Goal: Navigation & Orientation: Find specific page/section

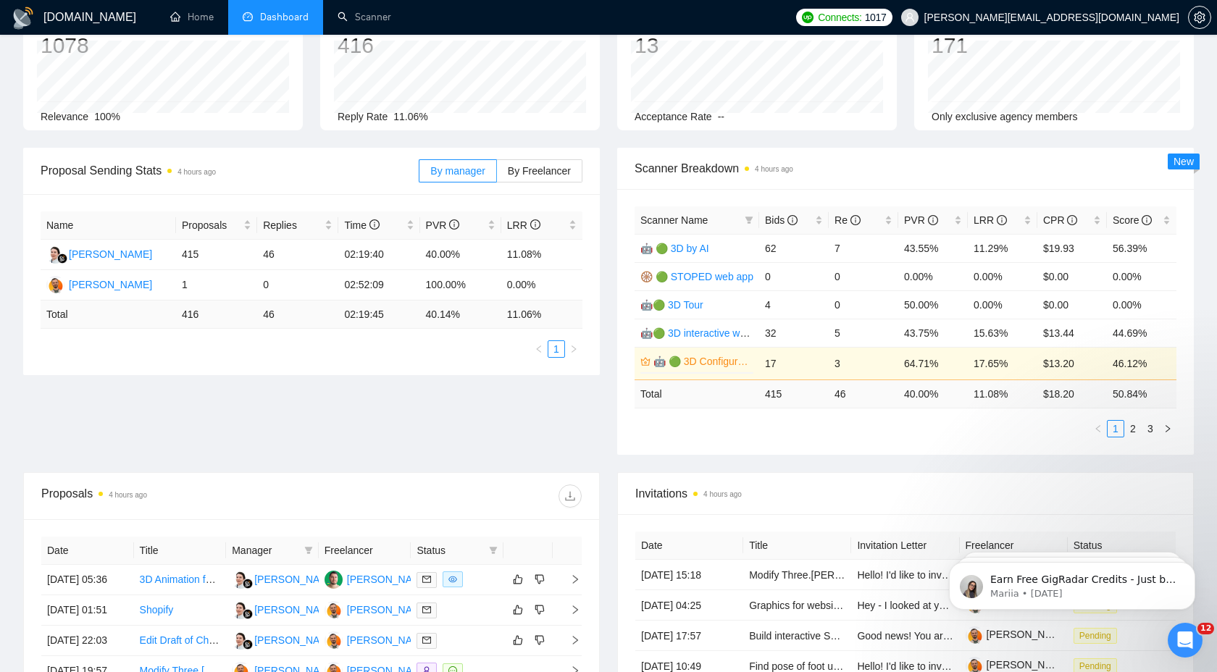
scroll to position [125, 0]
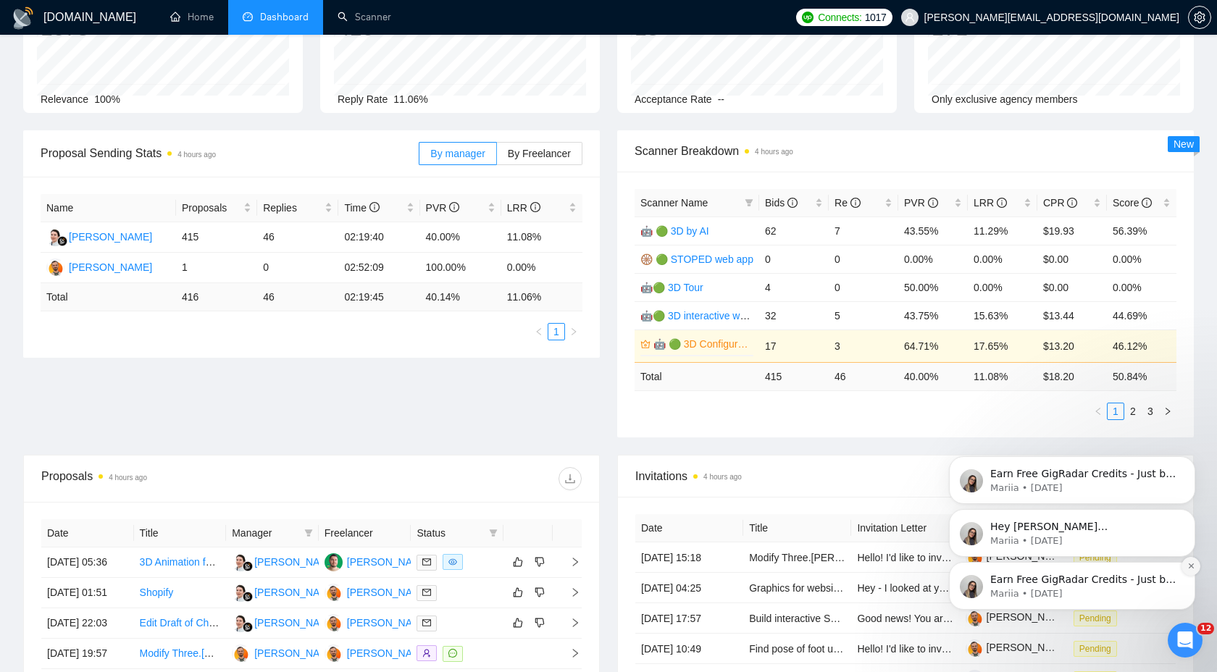
click at [1193, 571] on button "Dismiss notification" at bounding box center [1191, 566] width 19 height 19
click at [1193, 570] on button "Dismiss notification" at bounding box center [1191, 566] width 19 height 19
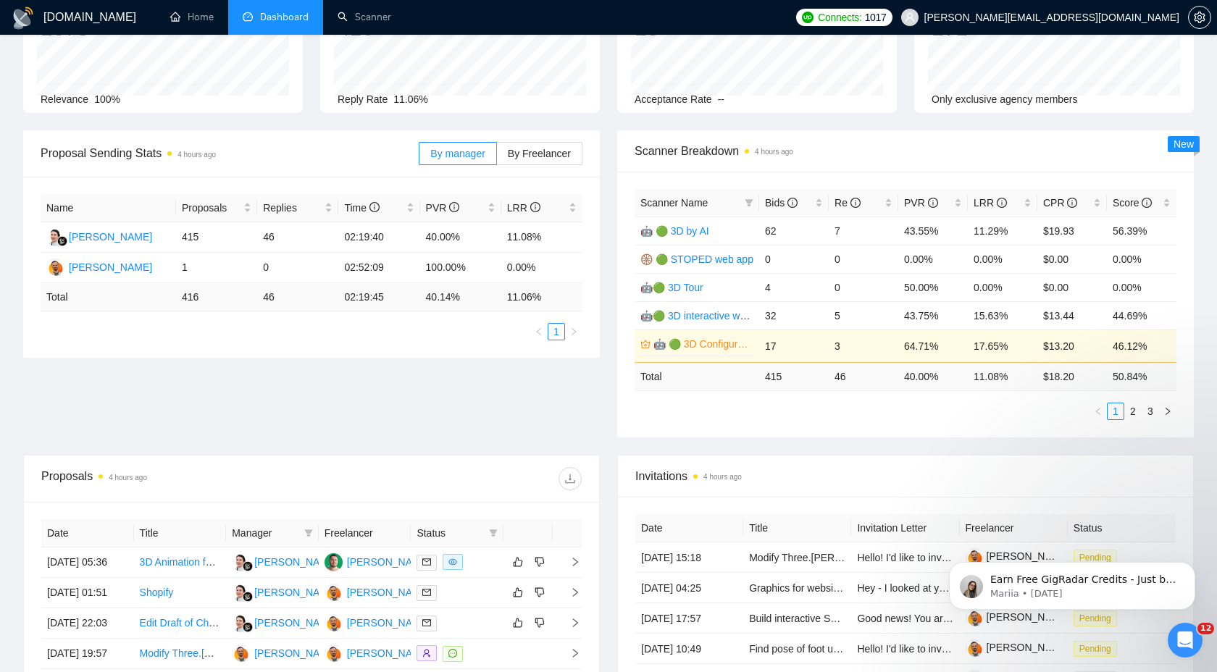
click at [1193, 570] on button "Dismiss notification" at bounding box center [1191, 566] width 15 height 15
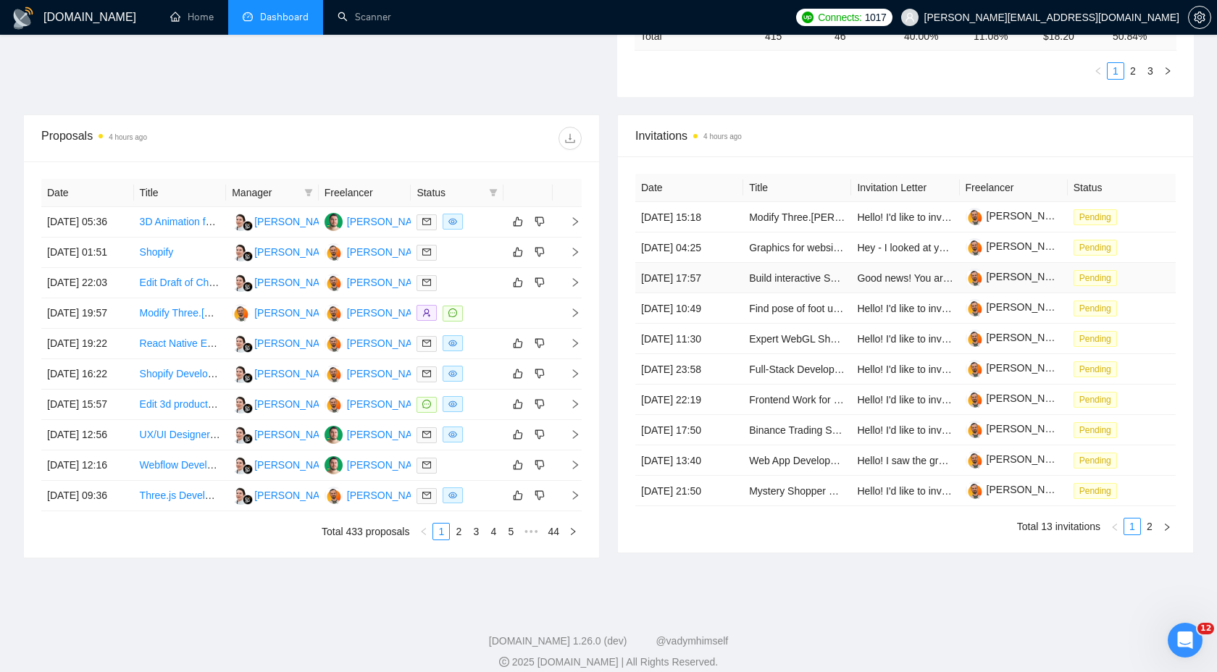
scroll to position [490, 0]
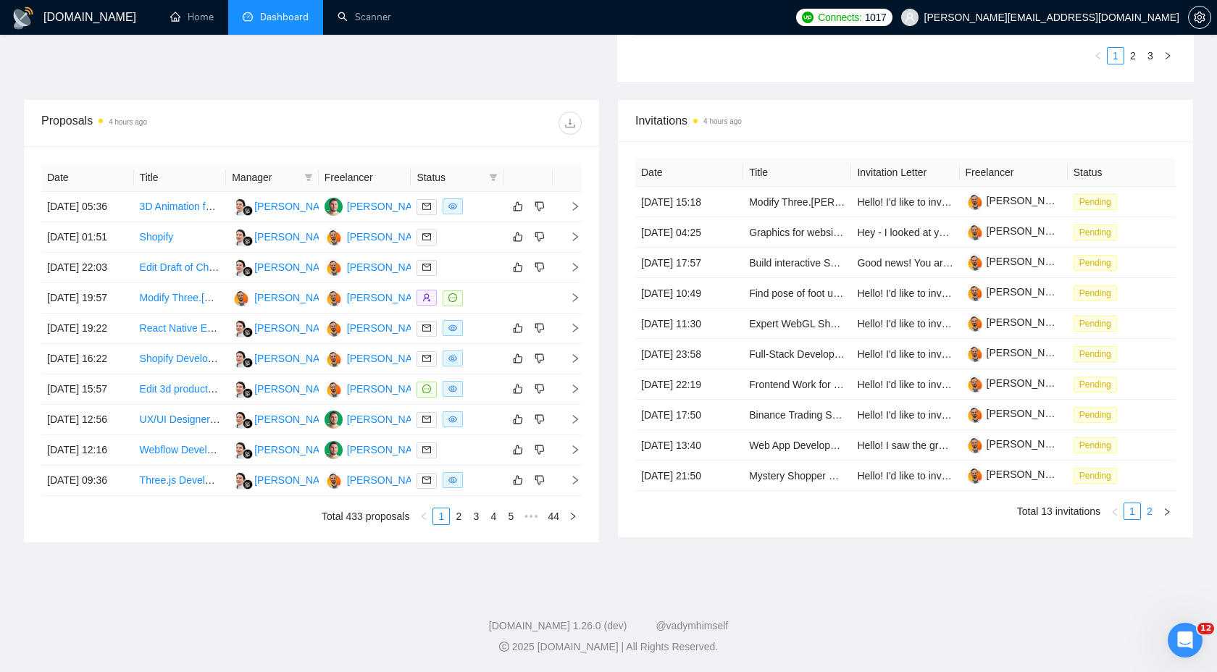
click at [1151, 504] on link "2" at bounding box center [1150, 512] width 16 height 16
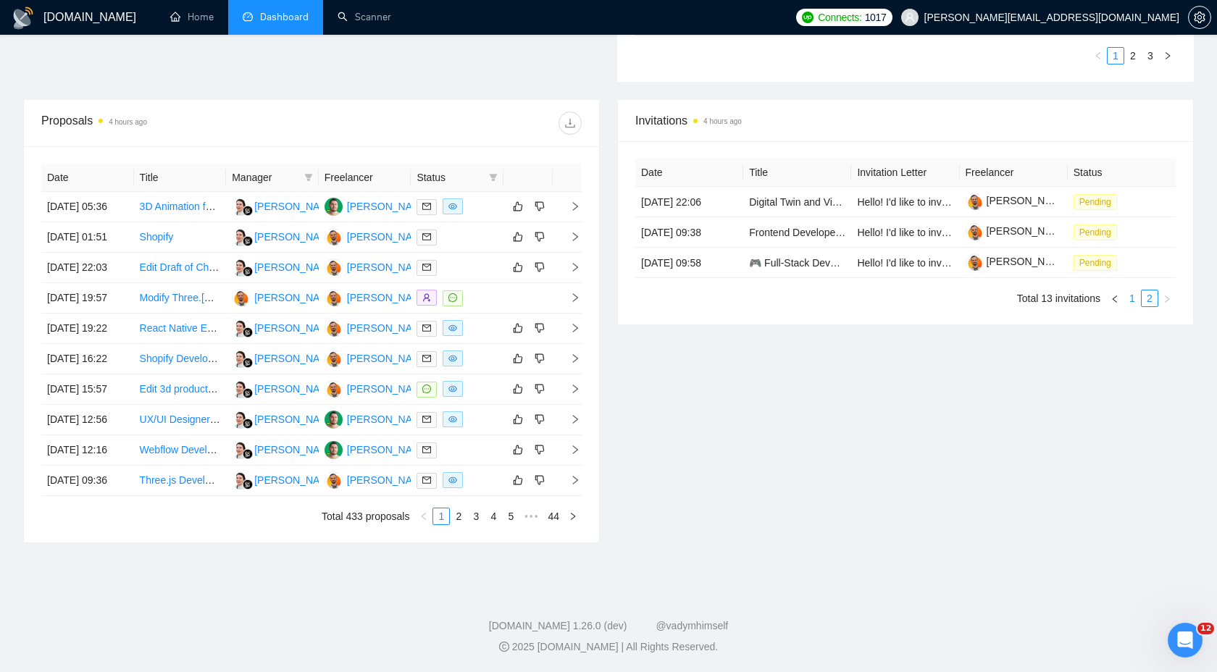
click at [1132, 291] on link "1" at bounding box center [1132, 299] width 16 height 16
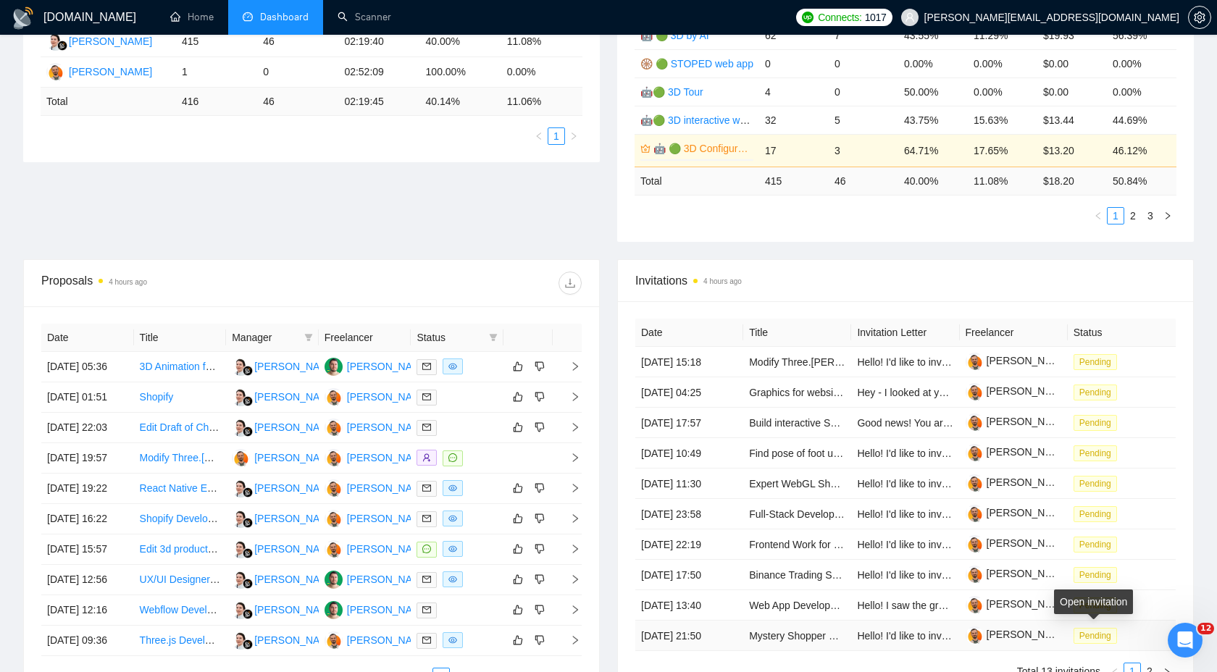
scroll to position [139, 0]
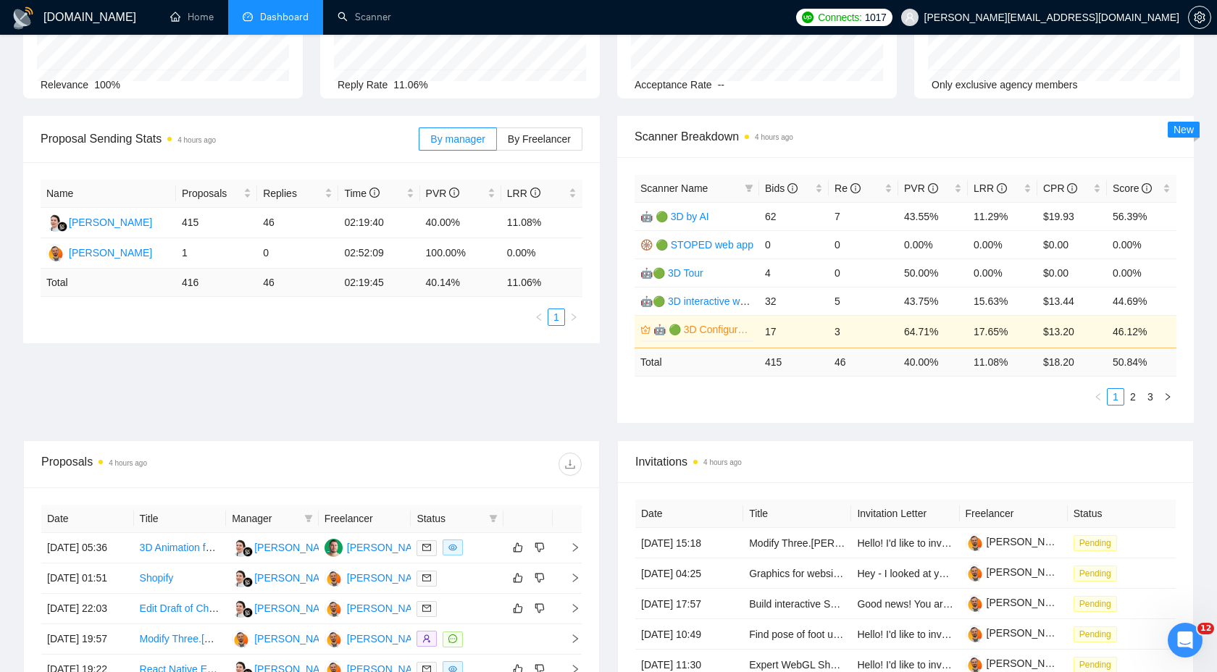
click at [535, 373] on div "Proposal Sending Stats 4 hours ago By manager By Freelancer Name Proposals Repl…" at bounding box center [608, 278] width 1188 height 325
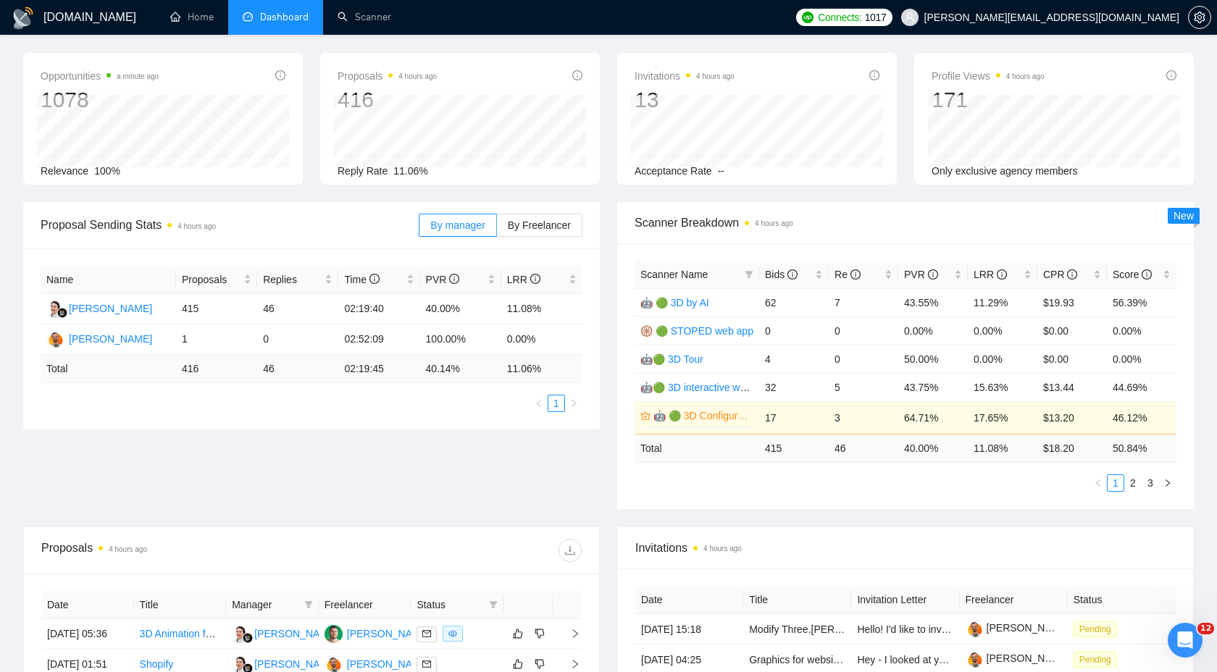
scroll to position [0, 0]
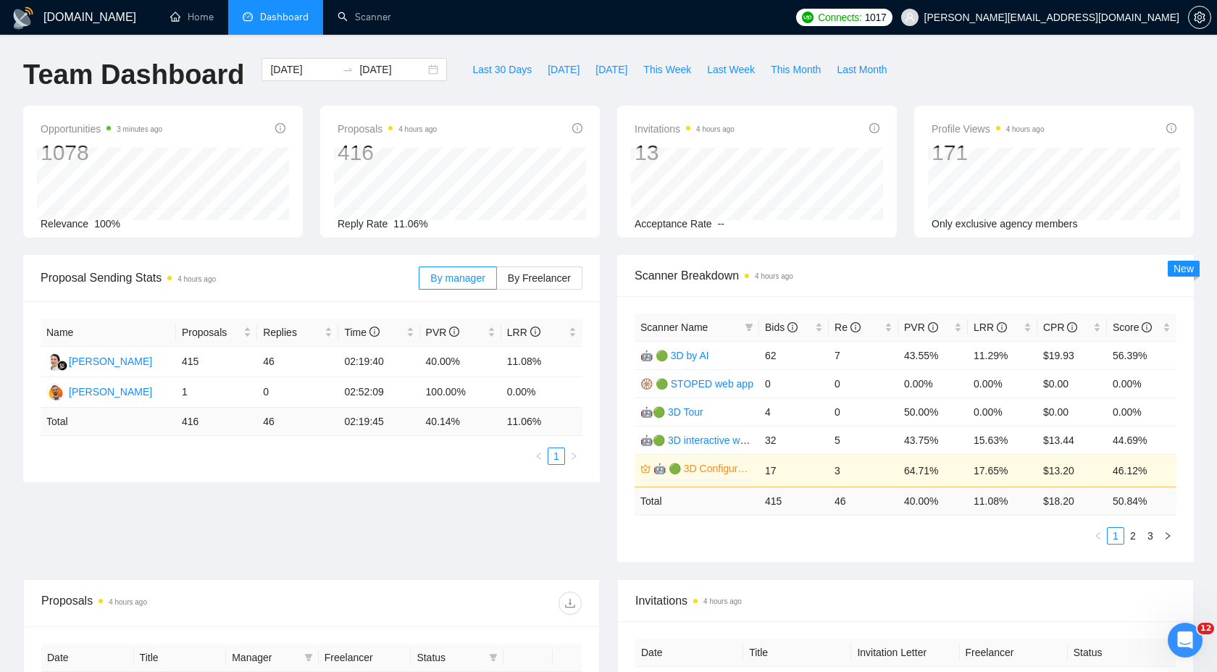
click at [403, 517] on div "Proposal Sending Stats 4 hours ago By manager By Freelancer Name Proposals Repl…" at bounding box center [608, 417] width 1188 height 325
click at [366, 23] on link "Scanner" at bounding box center [365, 17] width 54 height 12
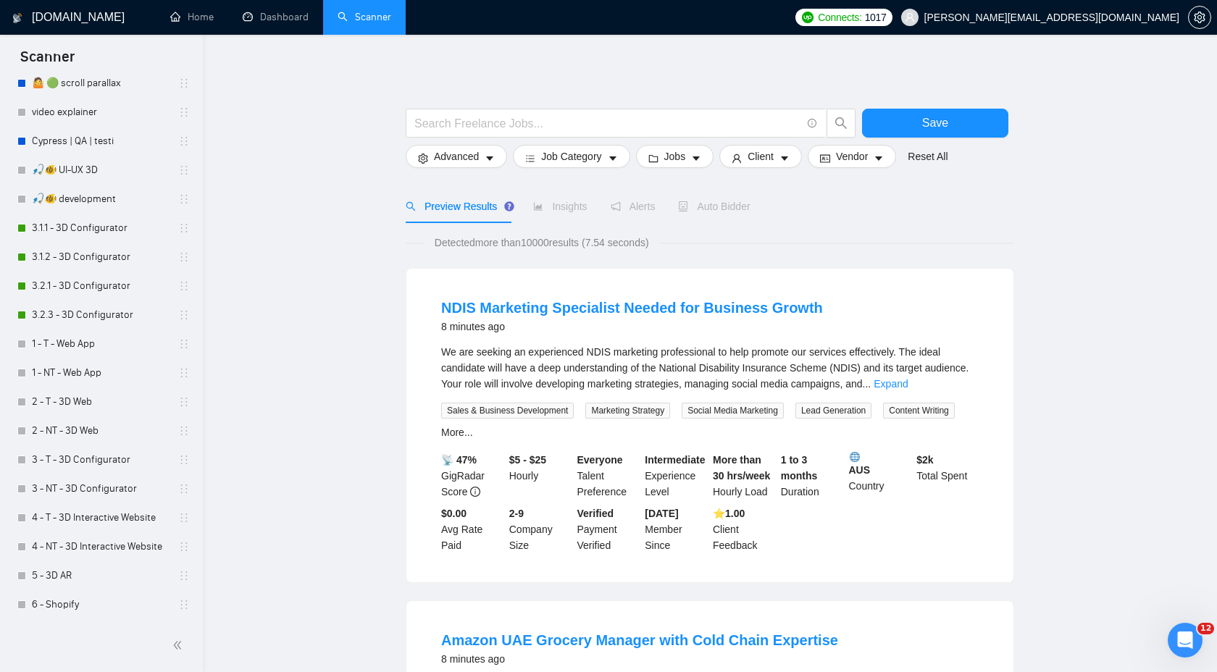
scroll to position [44, 0]
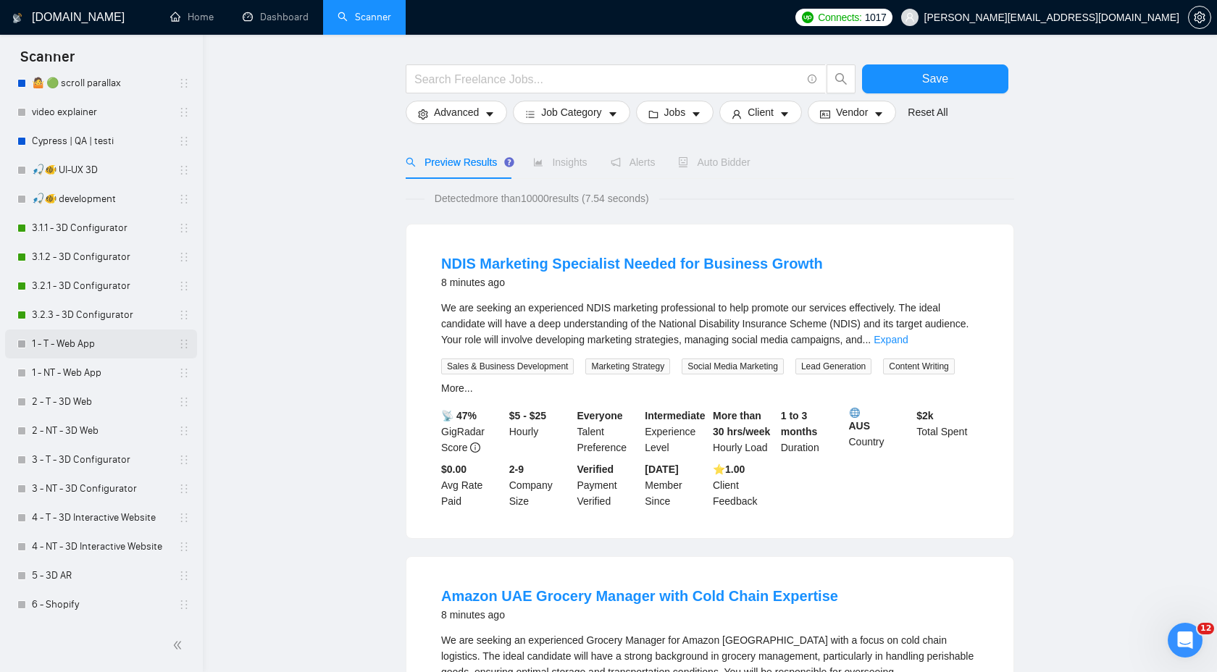
click at [112, 344] on link "1 - T - Web App" at bounding box center [101, 344] width 138 height 29
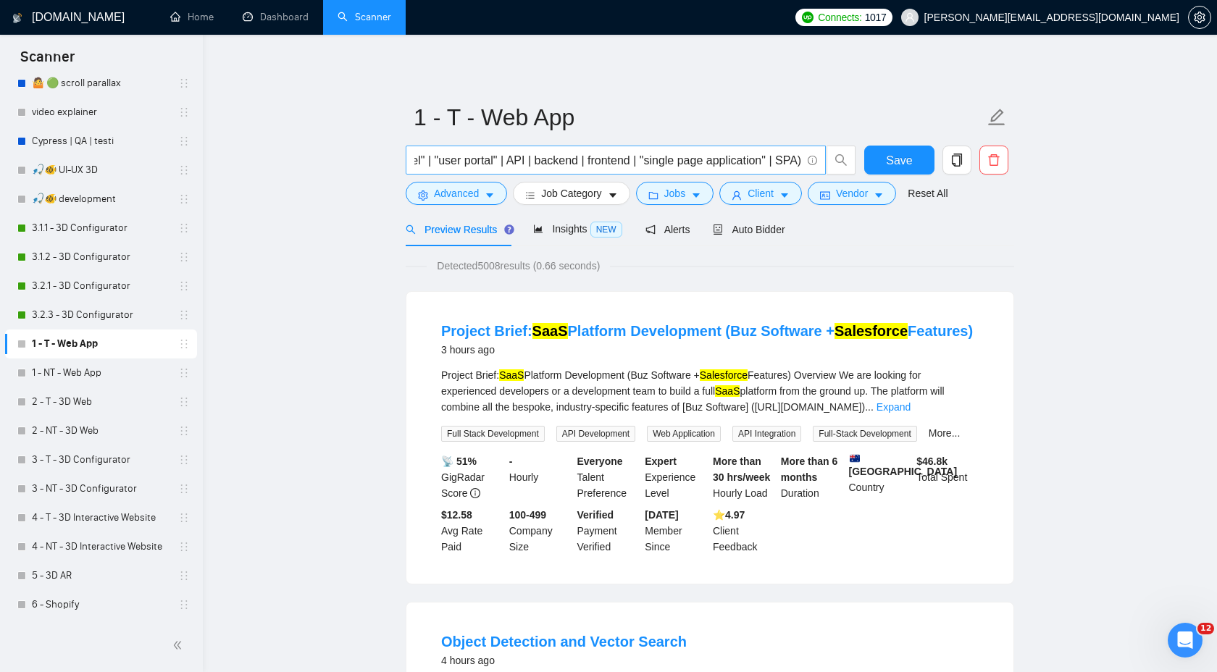
scroll to position [0, 2037]
click at [110, 376] on link "1 - NT - Web App" at bounding box center [101, 373] width 138 height 29
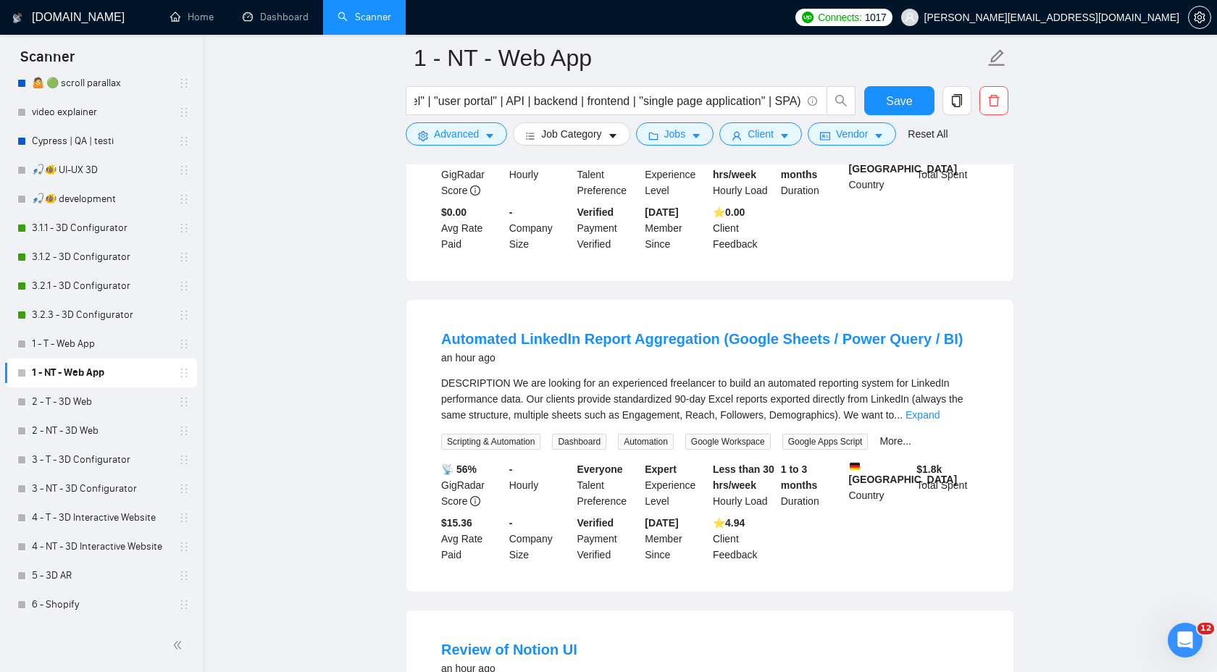
scroll to position [1006, 0]
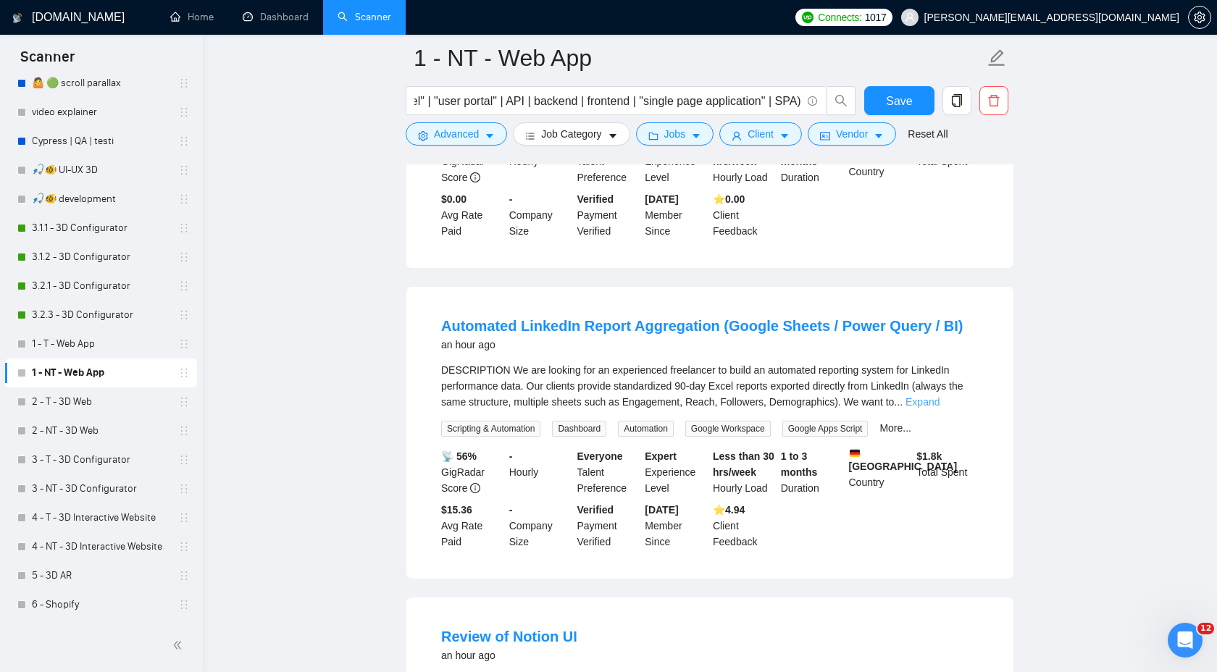
click at [940, 396] on link "Expand" at bounding box center [923, 402] width 34 height 12
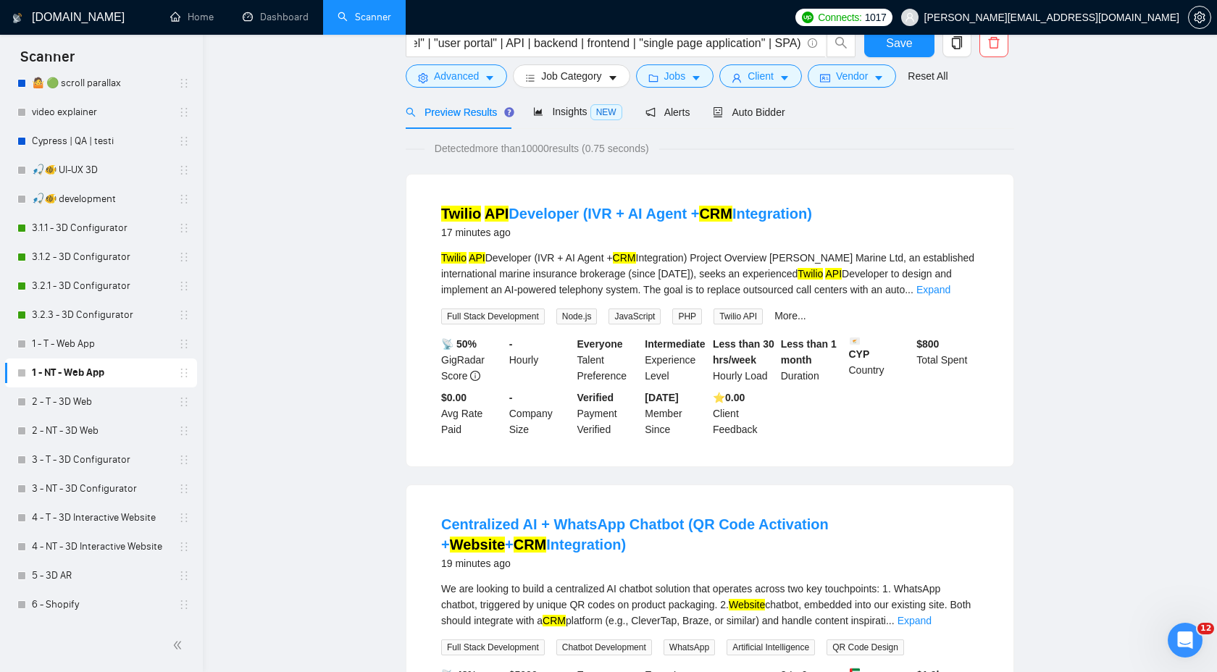
scroll to position [0, 0]
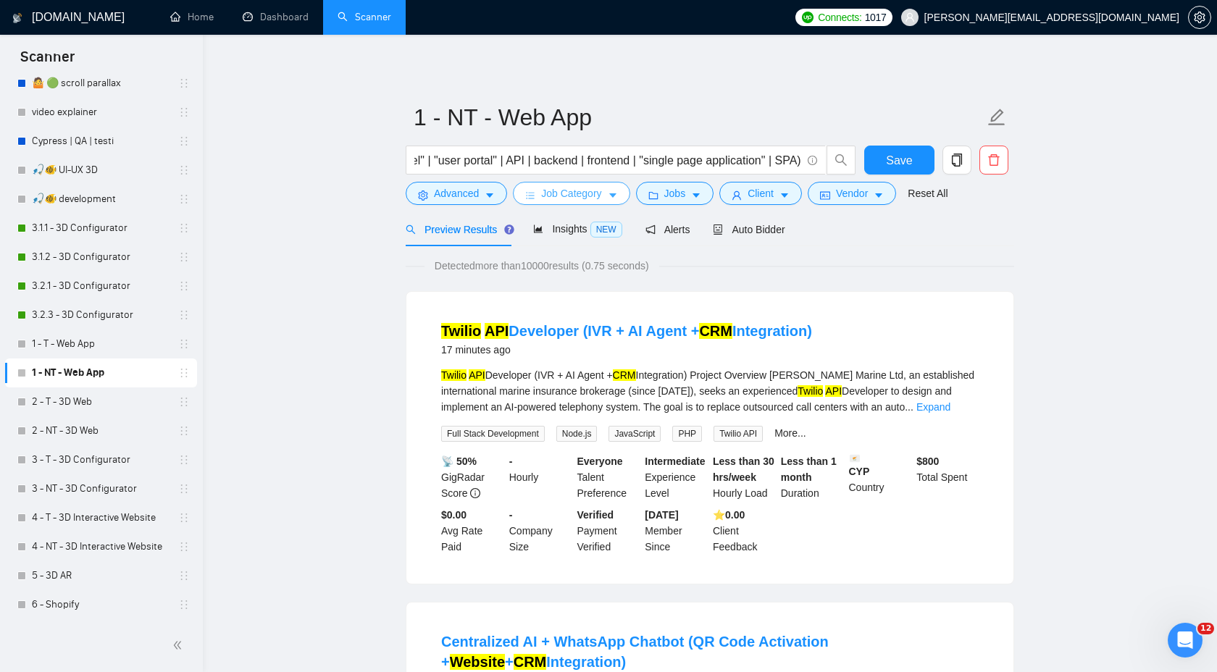
click at [583, 199] on span "Job Category" at bounding box center [571, 193] width 60 height 16
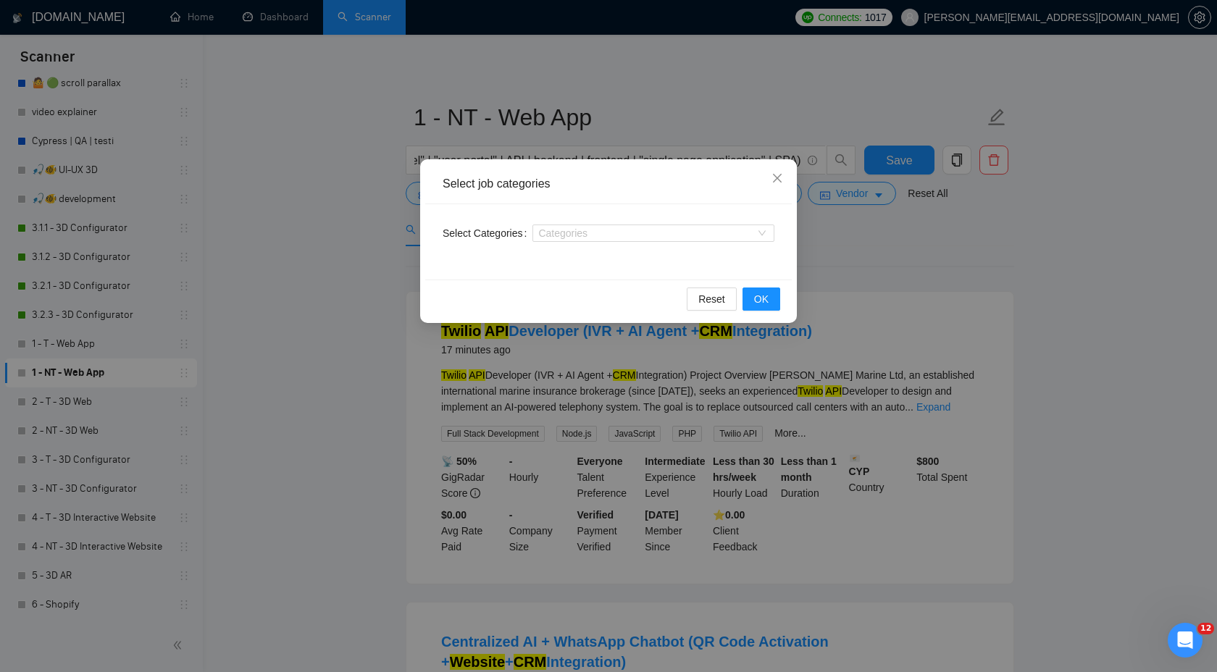
click at [883, 255] on div "Select job categories Select Categories Categories Reset OK" at bounding box center [608, 336] width 1217 height 672
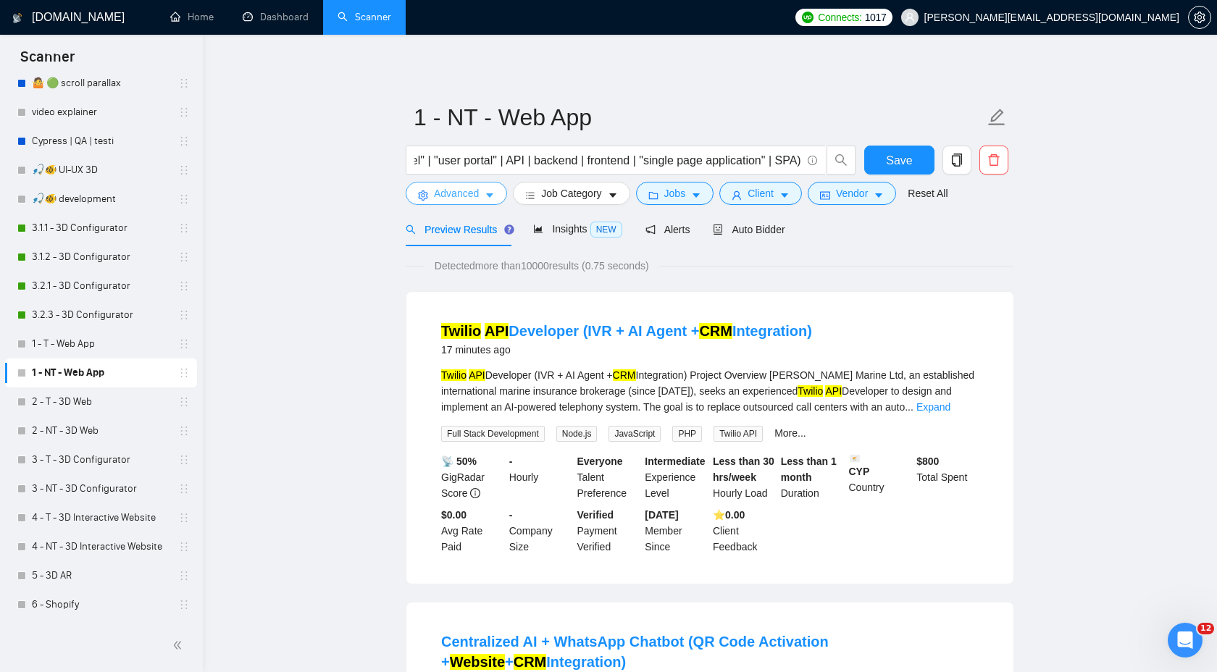
click at [442, 193] on span "Advanced" at bounding box center [456, 193] width 45 height 16
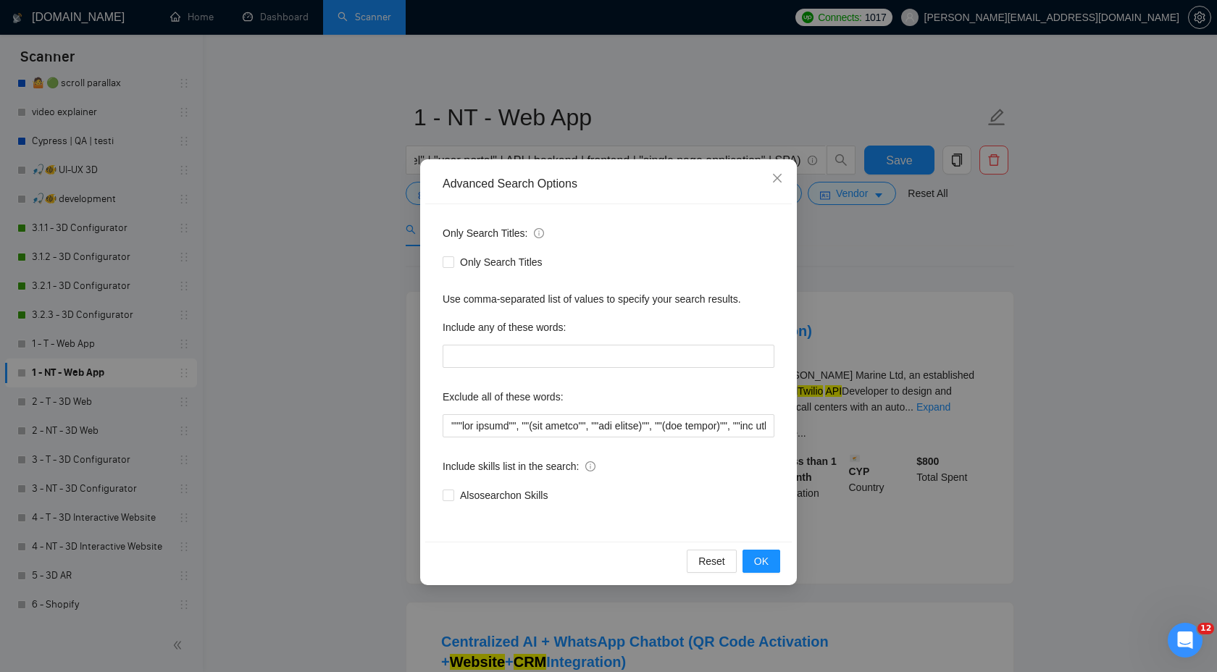
click at [851, 289] on div "Advanced Search Options Only Search Titles: Only Search Titles Use comma-separa…" at bounding box center [608, 336] width 1217 height 672
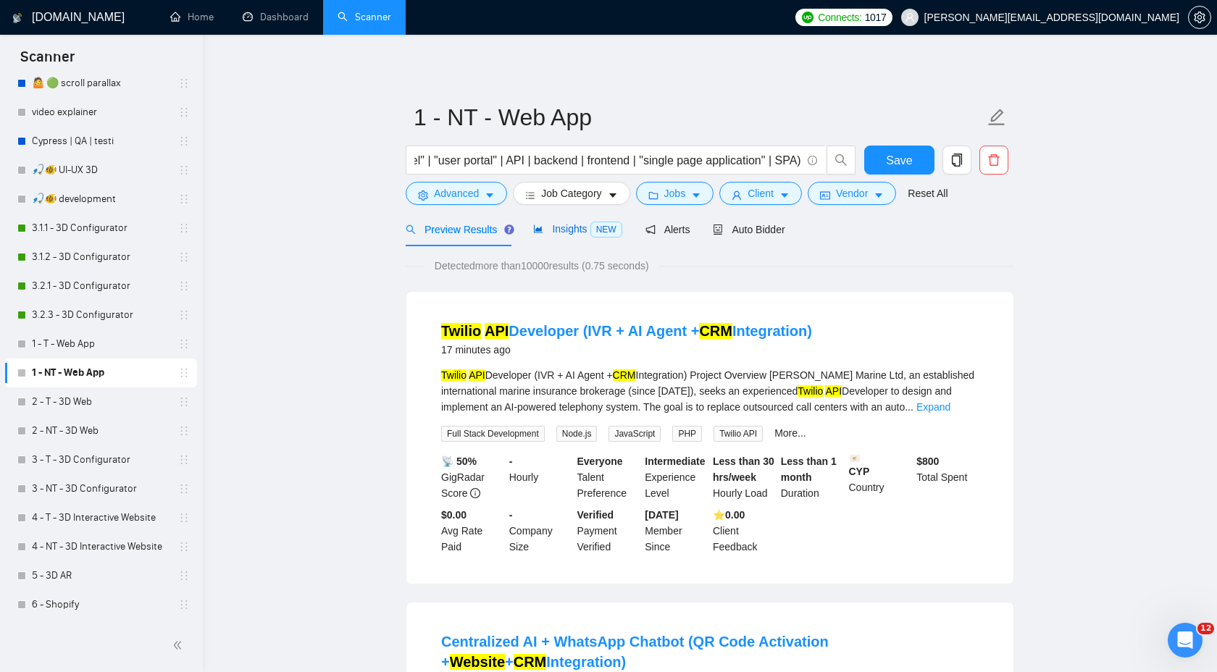
click at [596, 227] on span "NEW" at bounding box center [606, 230] width 32 height 16
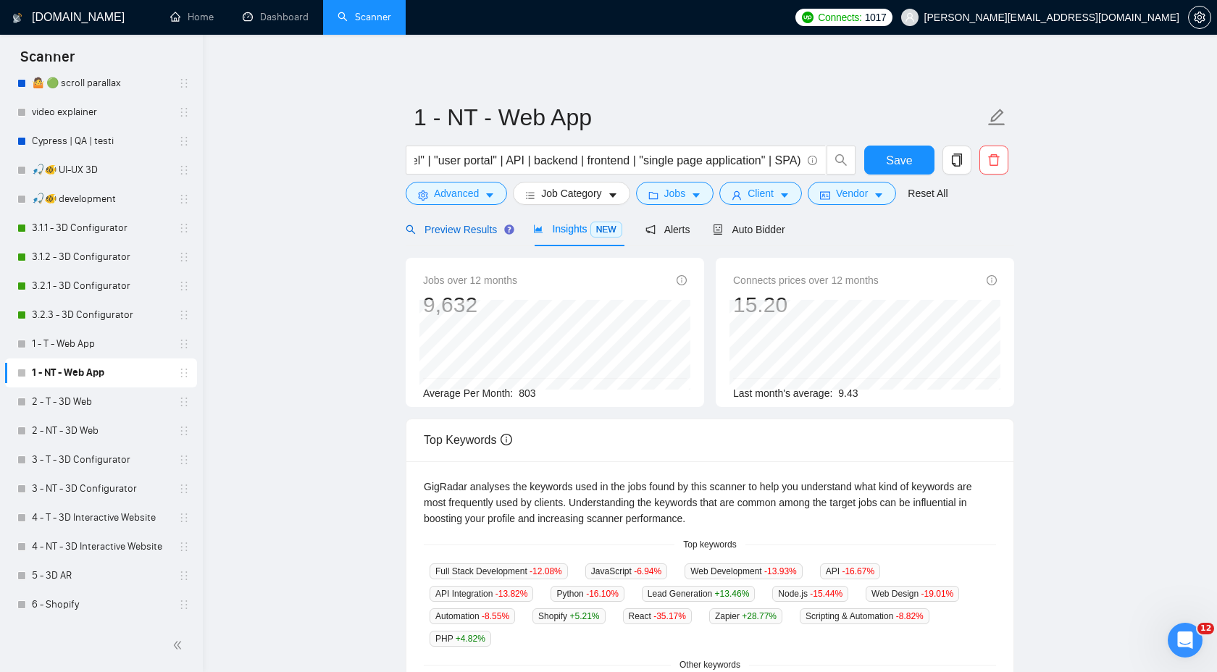
click at [478, 230] on span "Preview Results" at bounding box center [458, 230] width 104 height 12
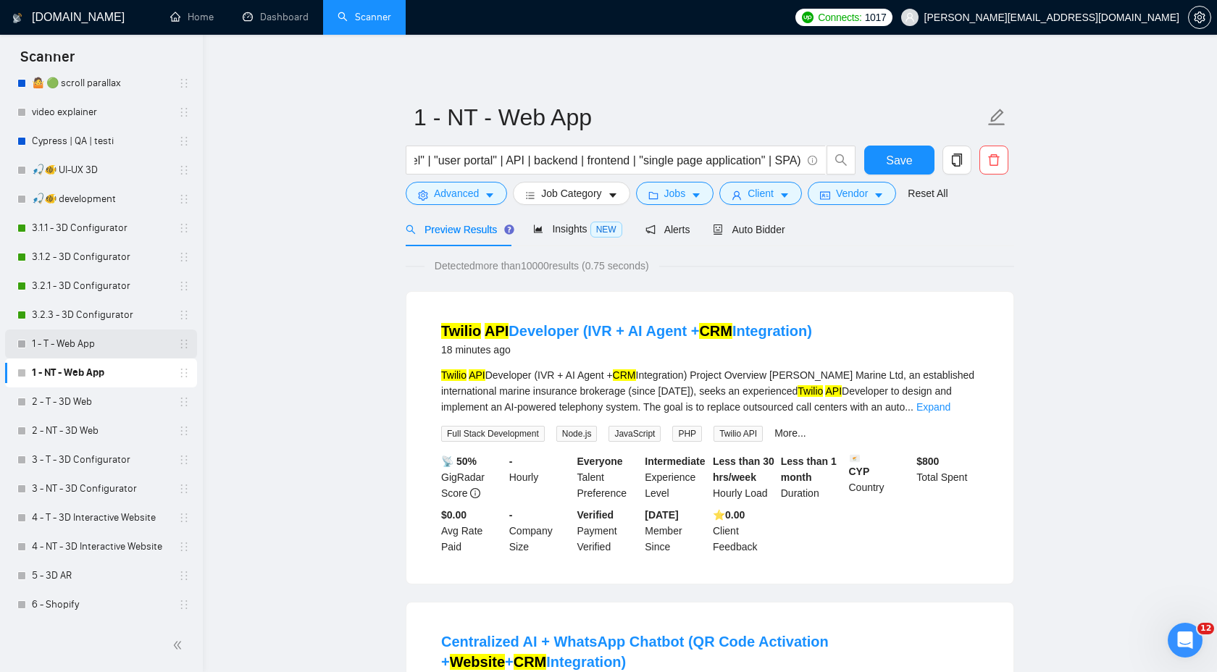
click at [73, 352] on link "1 - T - Web App" at bounding box center [101, 344] width 138 height 29
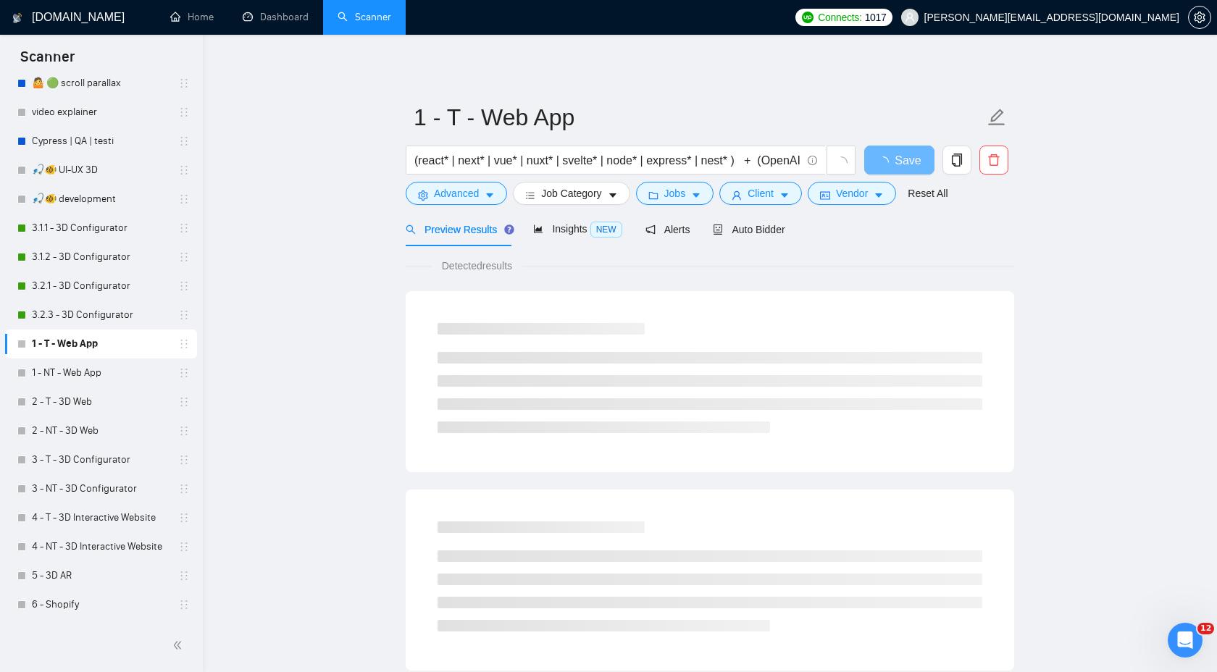
click at [588, 224] on span "Insights NEW" at bounding box center [577, 229] width 88 height 12
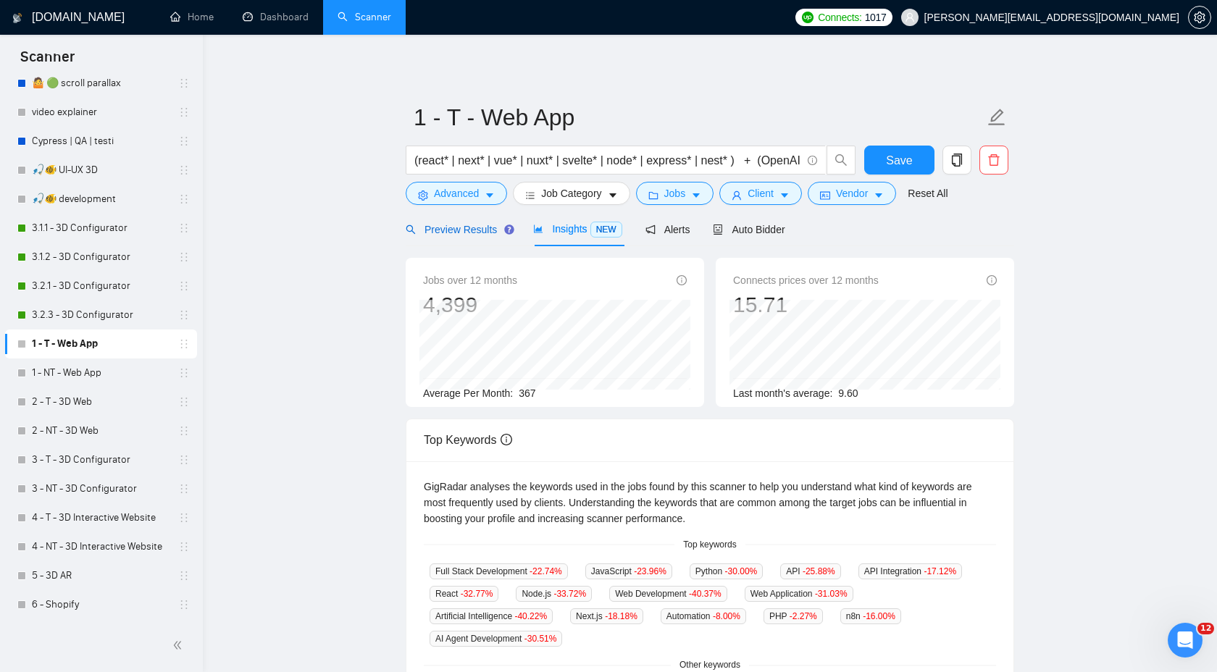
click at [448, 230] on span "Preview Results" at bounding box center [458, 230] width 104 height 12
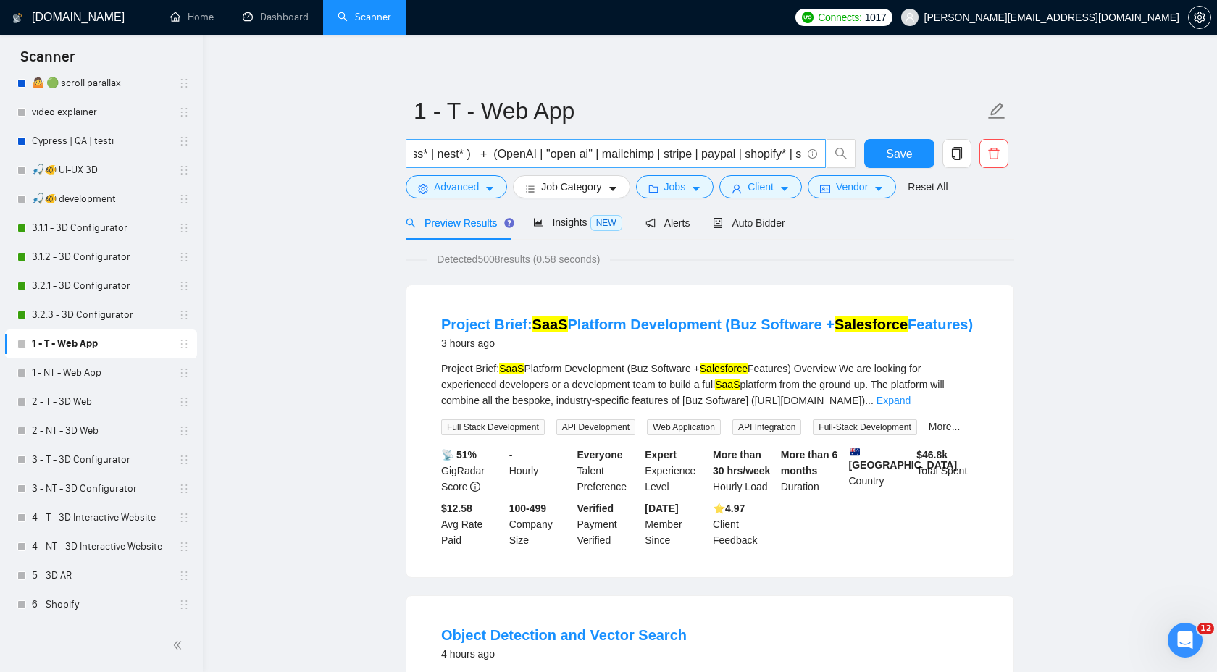
scroll to position [0, 360]
click at [73, 368] on link "1 - NT - Web App" at bounding box center [101, 373] width 138 height 29
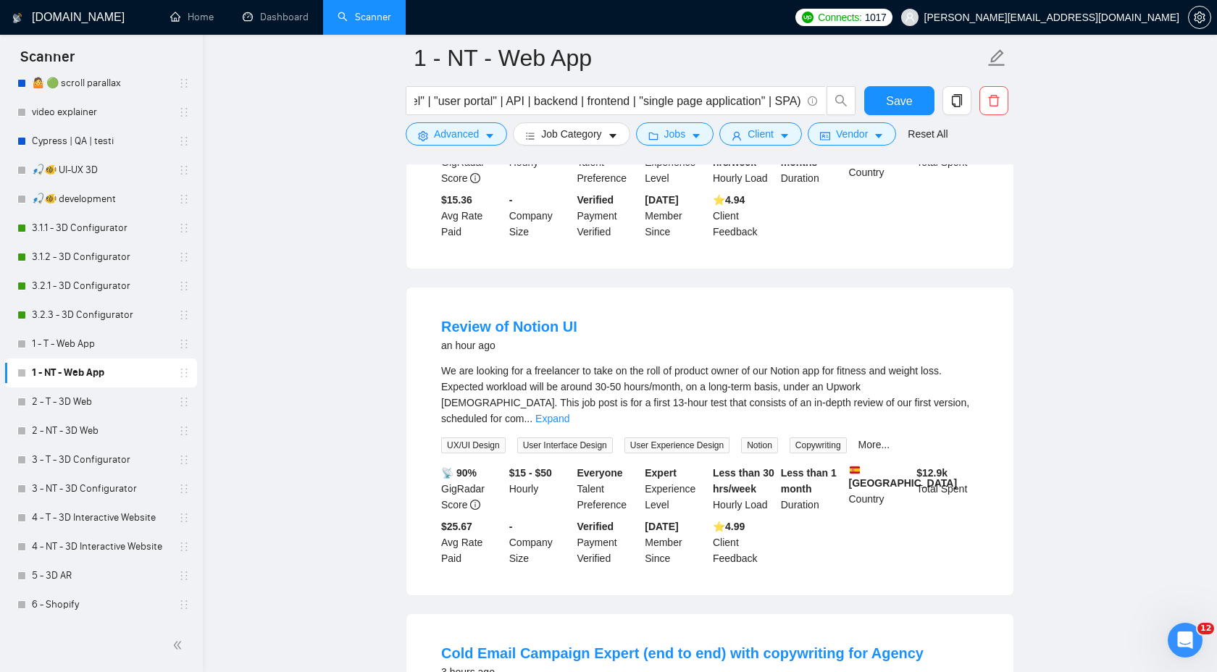
scroll to position [1398, 0]
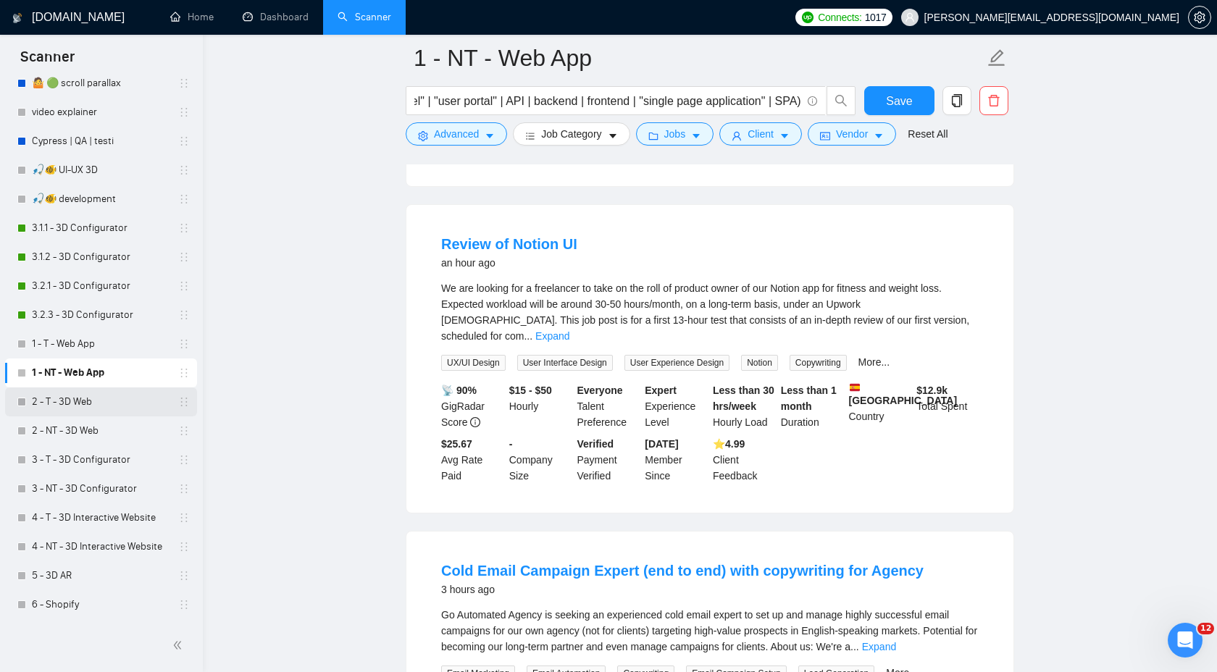
click at [107, 406] on link "2 - T - 3D Web" at bounding box center [101, 402] width 138 height 29
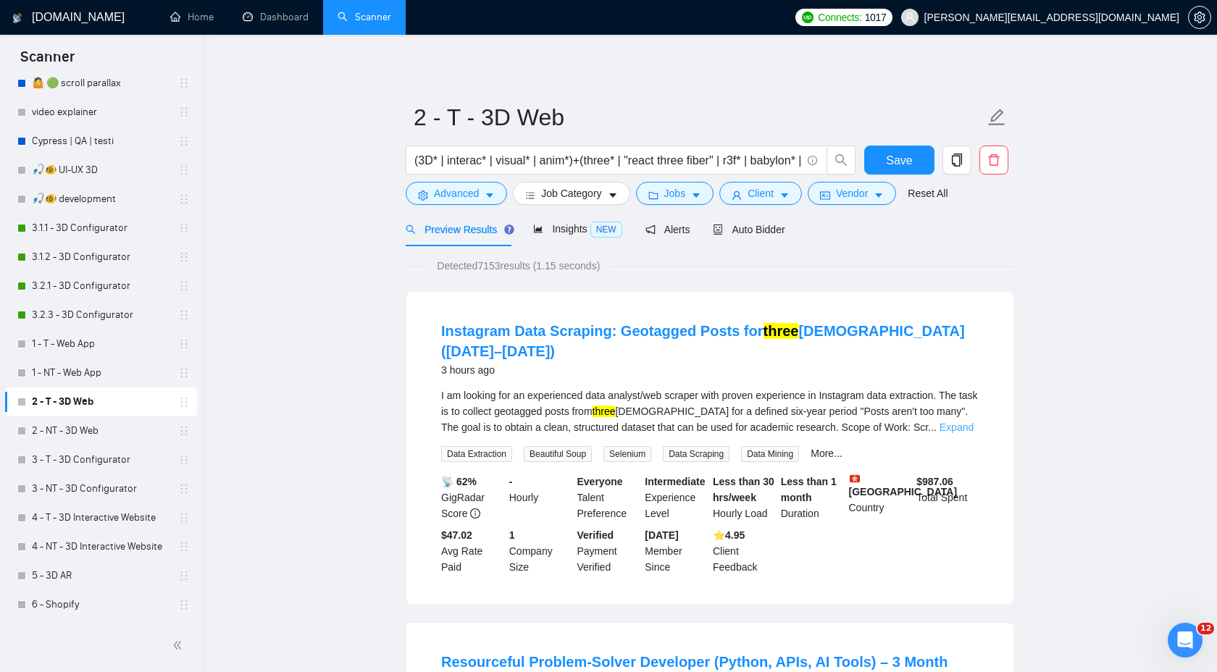
click at [946, 422] on link "Expand" at bounding box center [957, 428] width 34 height 12
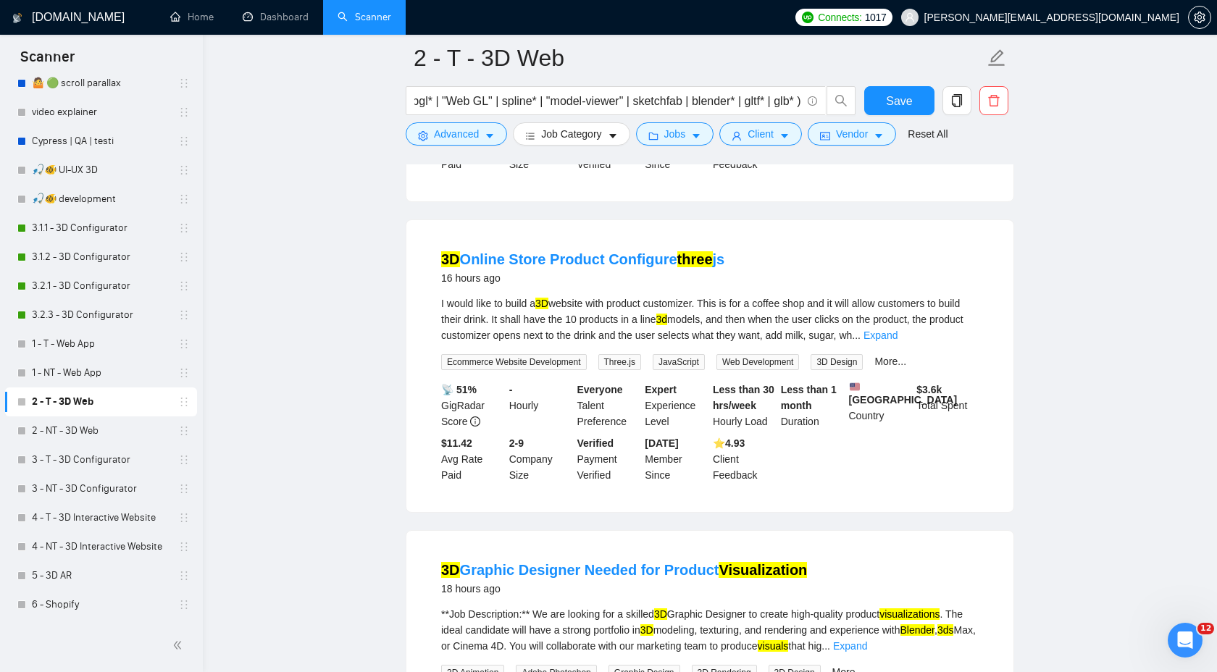
scroll to position [3129, 0]
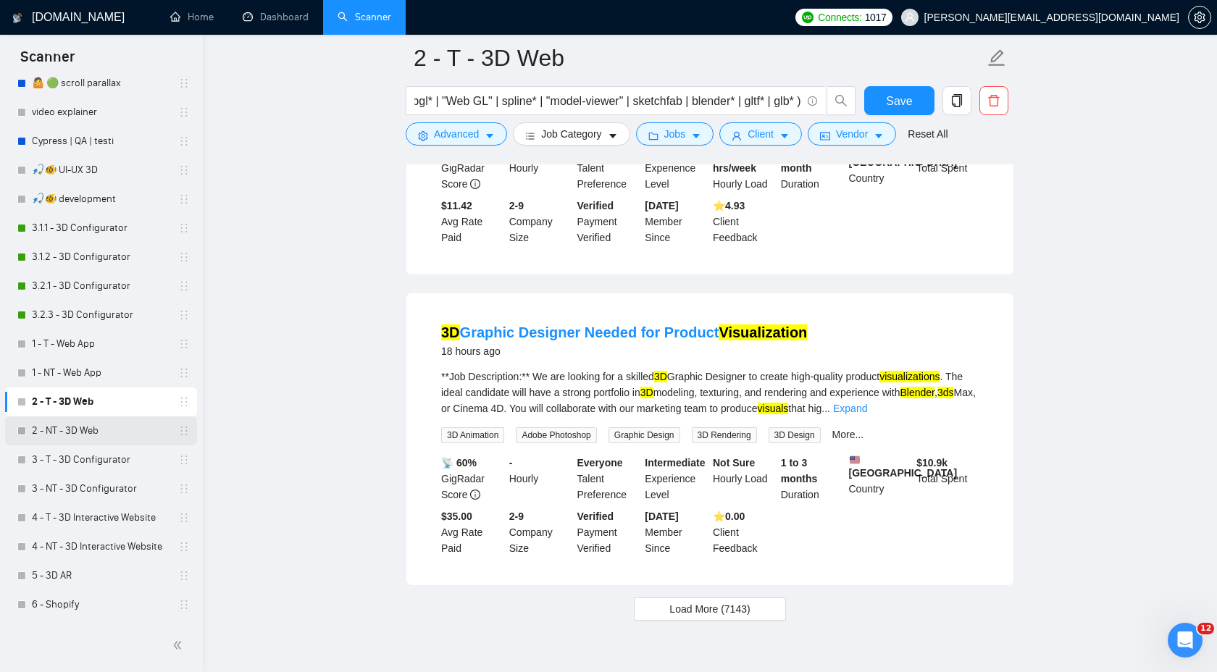
click at [136, 430] on link "2 - NT - 3D Web" at bounding box center [101, 431] width 138 height 29
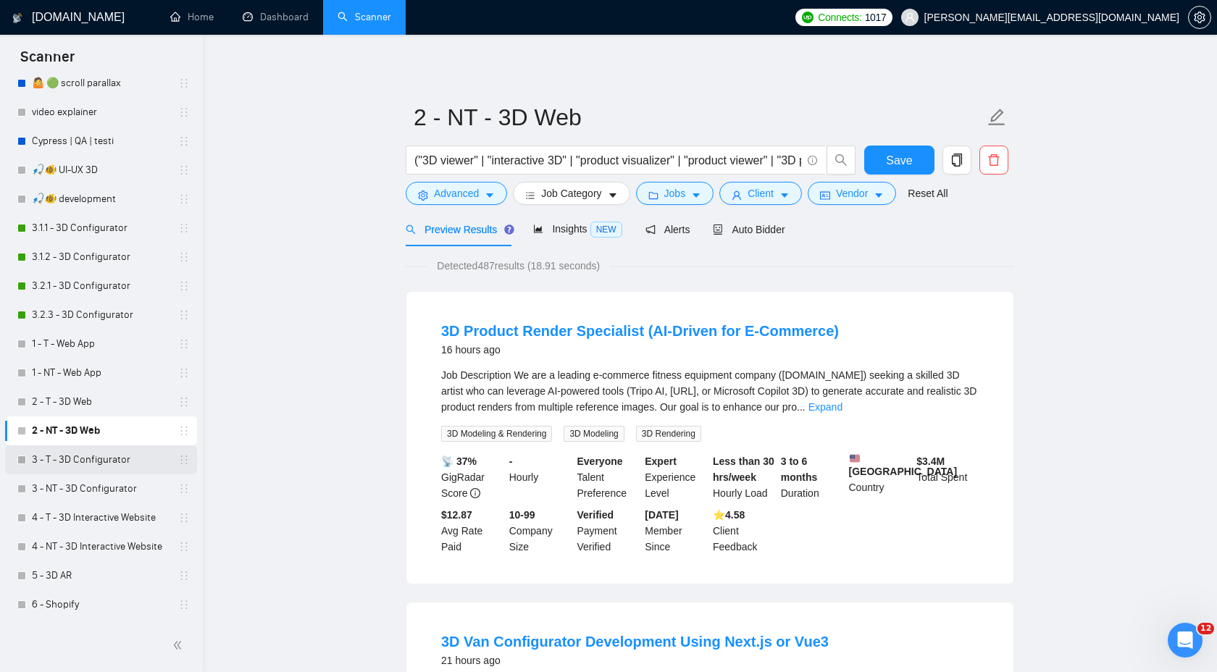
click at [133, 466] on link "3 - T - 3D Configurator" at bounding box center [101, 460] width 138 height 29
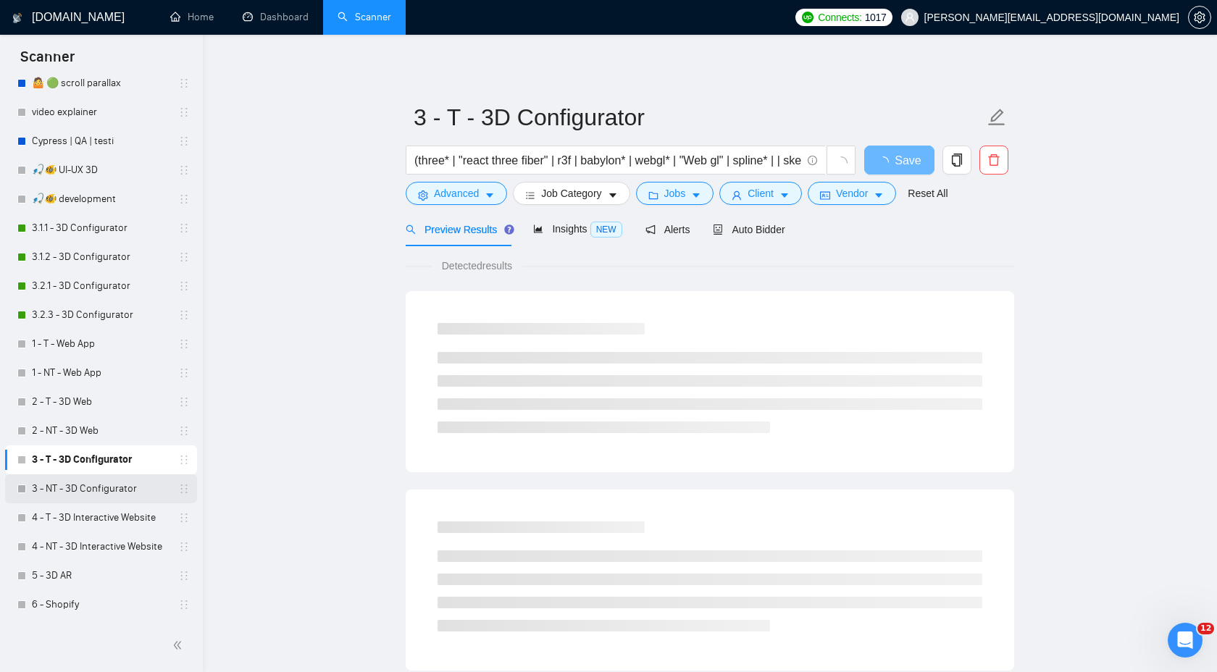
click at [104, 495] on link "3 - NT - 3D Configurator" at bounding box center [101, 489] width 138 height 29
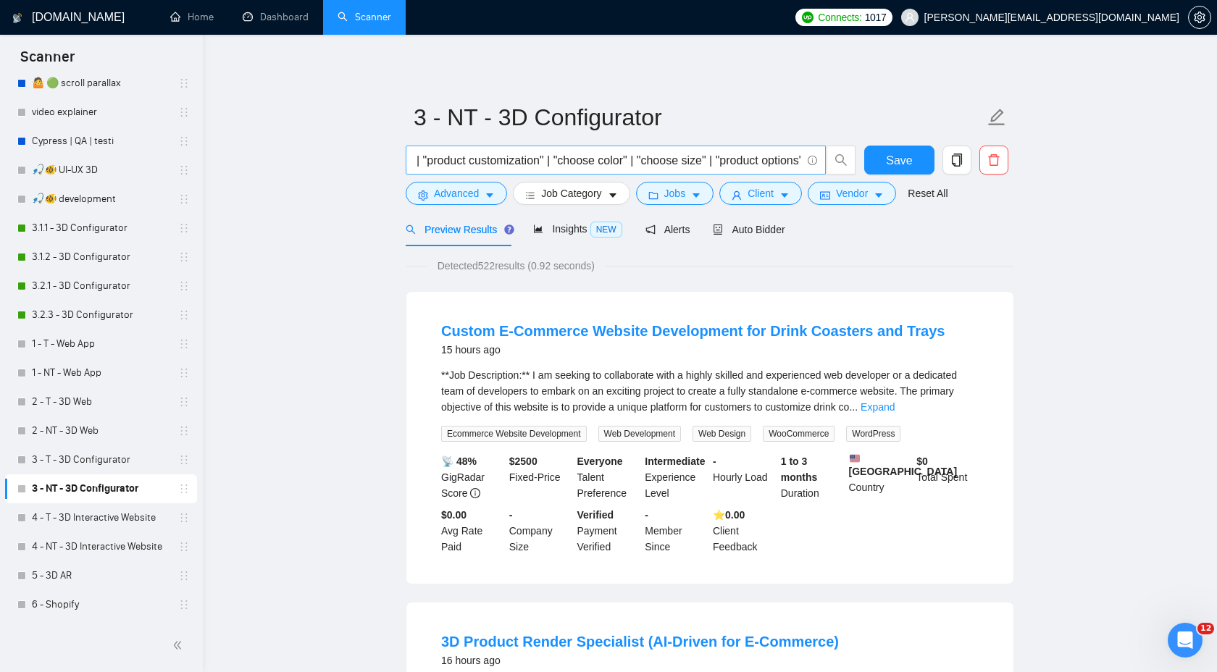
scroll to position [0, 264]
click at [86, 522] on link "4 - T - 3D Interactive Website" at bounding box center [101, 518] width 138 height 29
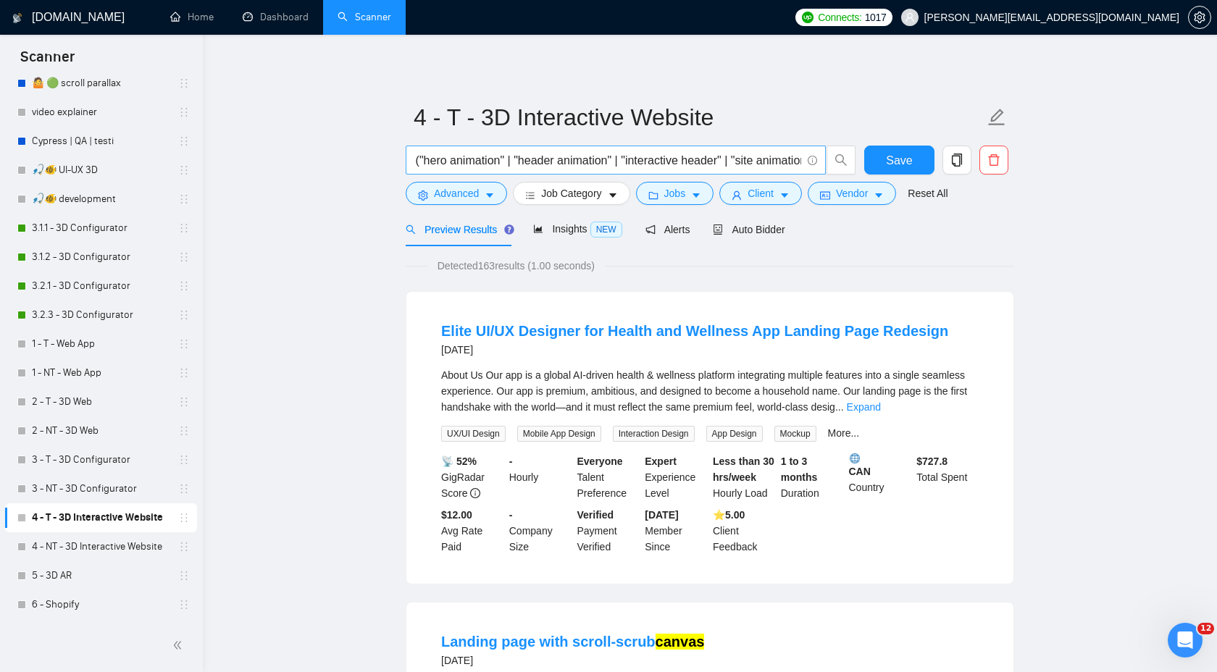
scroll to position [0, 926]
click at [92, 561] on link "5 - 3D AR" at bounding box center [101, 575] width 138 height 29
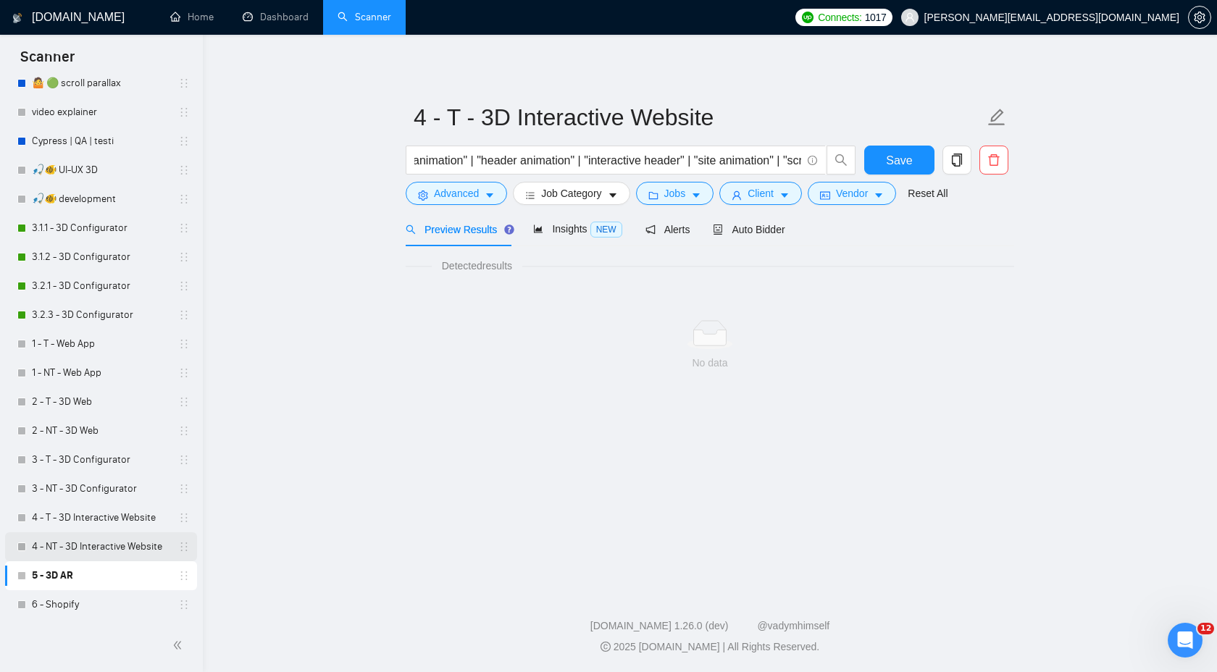
click at [104, 548] on link "4 - NT - 3D Interactive Website" at bounding box center [101, 547] width 138 height 29
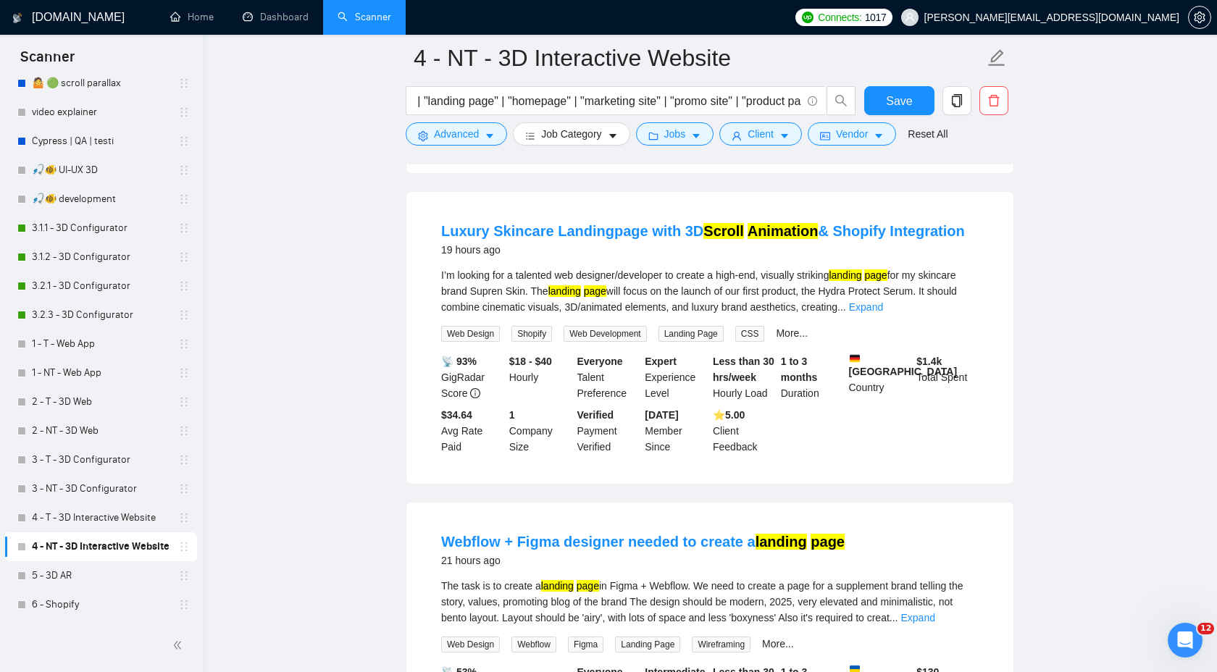
scroll to position [1154, 0]
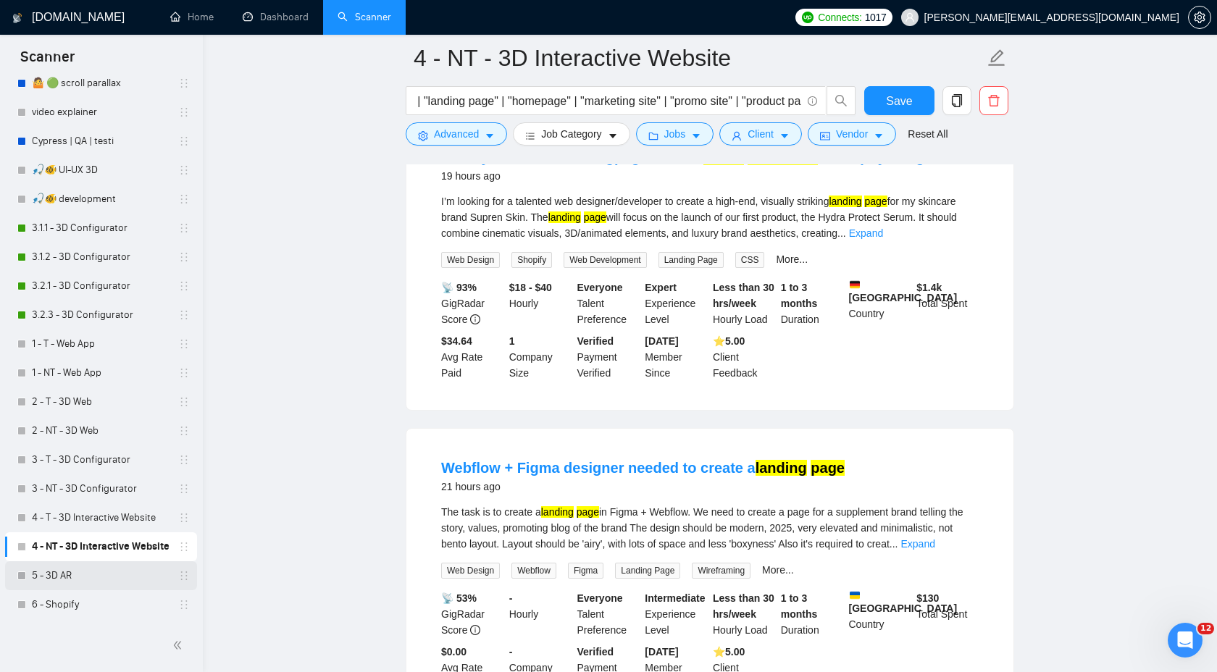
click at [115, 564] on link "5 - 3D AR" at bounding box center [101, 575] width 138 height 29
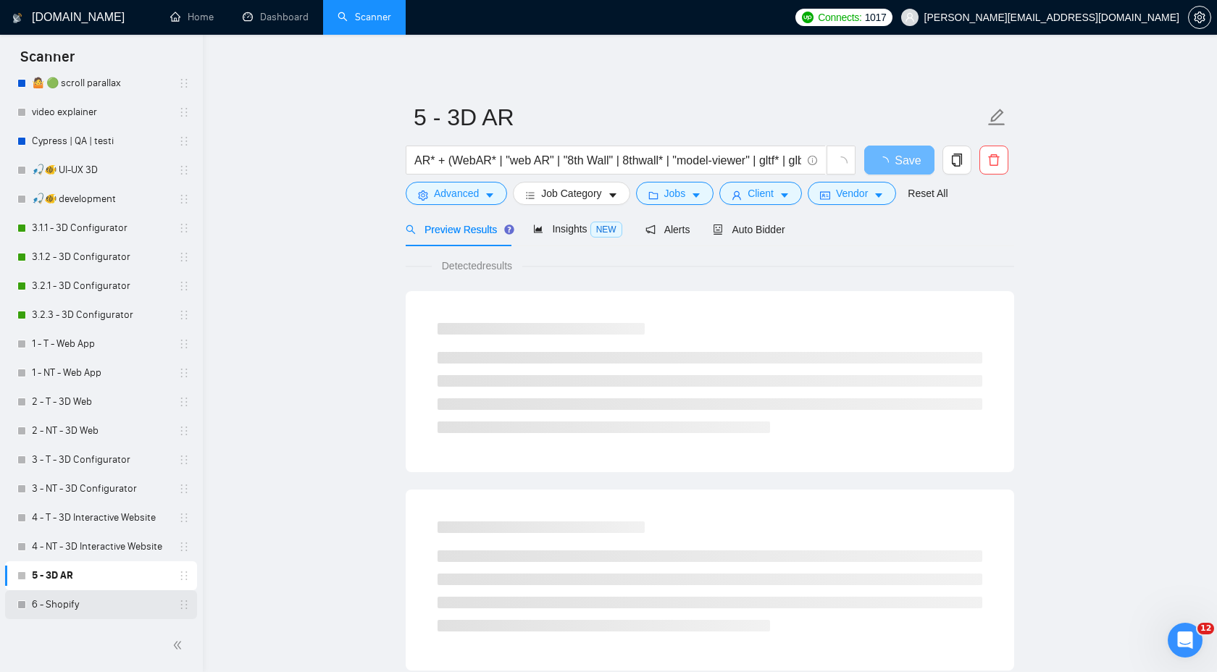
click at [103, 613] on link "6 - Shopify" at bounding box center [101, 604] width 138 height 29
